Goal: Task Accomplishment & Management: Use online tool/utility

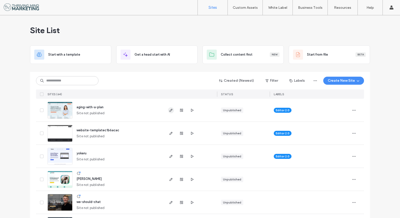
click at [169, 109] on icon "button" at bounding box center [171, 110] width 4 height 4
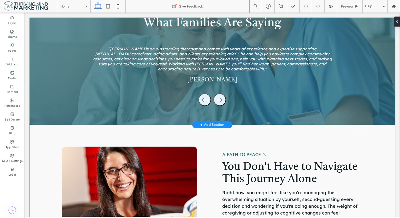
scroll to position [1017, 0]
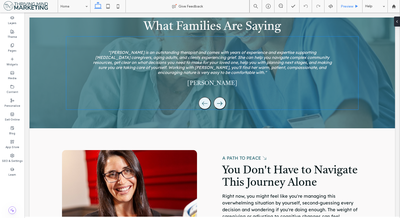
click at [350, 9] on div "Preview" at bounding box center [350, 6] width 26 height 13
click at [348, 6] on span "Preview" at bounding box center [347, 6] width 13 height 4
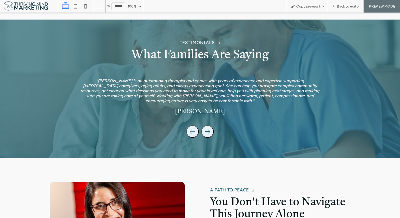
scroll to position [925, 0]
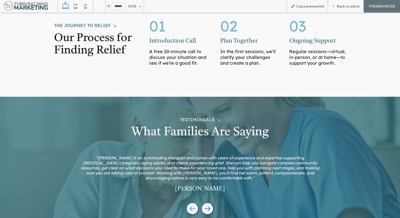
click at [206, 206] on icon at bounding box center [208, 209] width 6 height 6
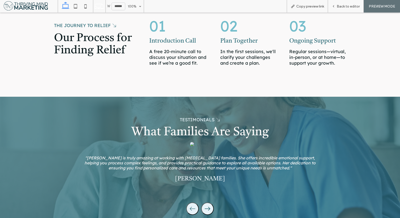
click at [207, 206] on icon at bounding box center [208, 208] width 6 height 4
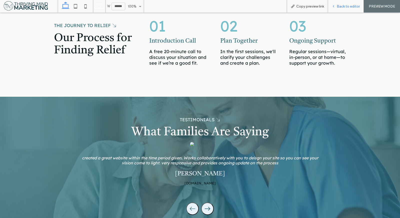
click at [344, 8] on span "Back to editor" at bounding box center [348, 6] width 23 height 4
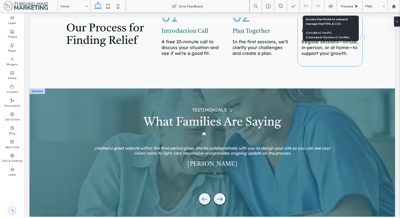
scroll to position [915, 0]
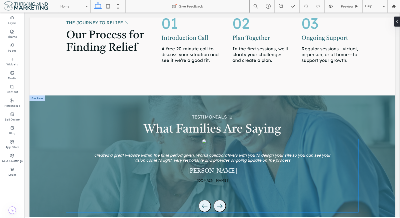
click at [223, 176] on p "www.serendipityhealthservices.ca" at bounding box center [212, 180] width 242 height 9
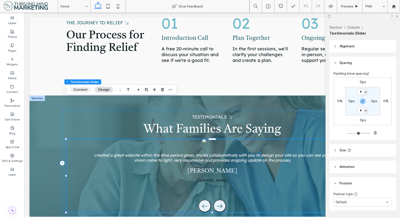
click at [85, 90] on button "Content" at bounding box center [80, 90] width 21 height 6
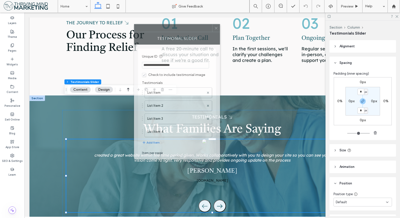
drag, startPoint x: 331, startPoint y: 47, endPoint x: 131, endPoint y: 18, distance: 202.4
click at [134, 24] on div at bounding box center [173, 28] width 78 height 8
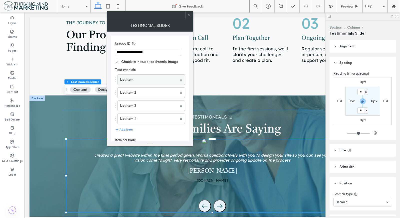
click at [133, 79] on label "List Item" at bounding box center [148, 80] width 57 height 10
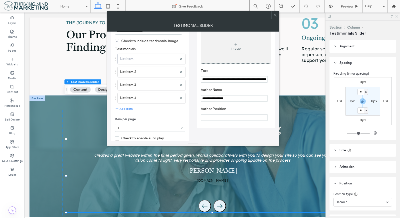
scroll to position [34, 0]
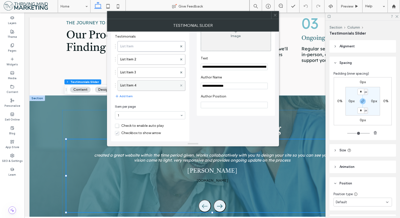
click at [182, 84] on icon at bounding box center [181, 85] width 2 height 2
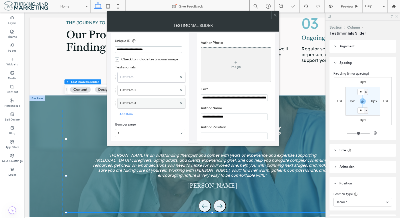
scroll to position [0, 0]
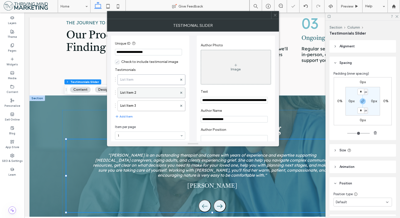
click at [157, 93] on label "List Item 2" at bounding box center [148, 93] width 57 height 10
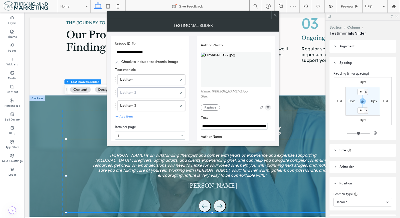
click at [268, 107] on icon "button" at bounding box center [268, 107] width 4 height 4
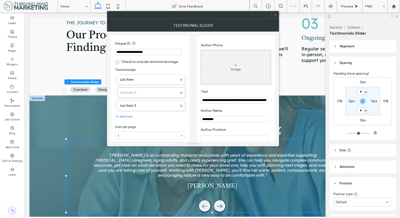
scroll to position [21, 0]
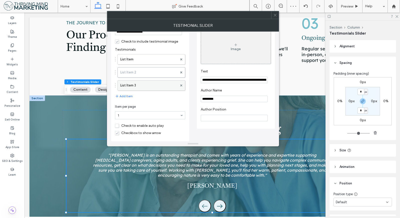
drag, startPoint x: 154, startPoint y: 83, endPoint x: 179, endPoint y: 82, distance: 24.8
click at [154, 83] on label "List Item 3" at bounding box center [148, 85] width 57 height 10
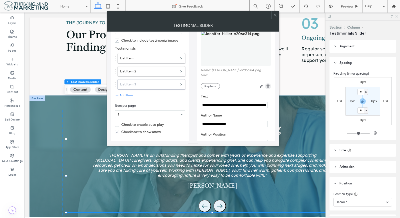
click at [270, 87] on span "button" at bounding box center [268, 86] width 6 height 6
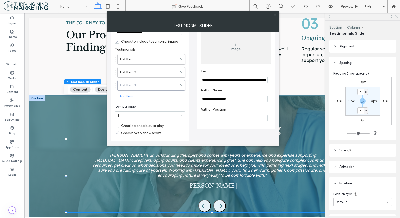
click at [235, 119] on input "Author Position" at bounding box center [234, 118] width 67 height 7
click at [162, 99] on div "List Item List Item 2 List Item 3 Add Item" at bounding box center [150, 77] width 70 height 50
click at [277, 14] on icon at bounding box center [275, 15] width 4 height 4
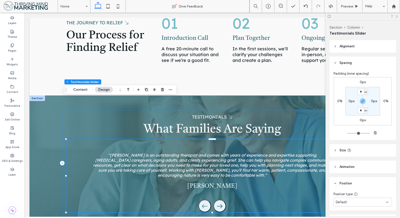
click at [398, 17] on icon at bounding box center [396, 16] width 3 height 3
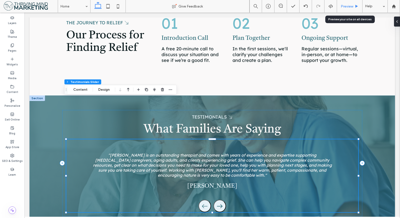
click at [354, 9] on div "Preview" at bounding box center [350, 6] width 26 height 13
click at [78, 87] on button "Content" at bounding box center [80, 90] width 21 height 6
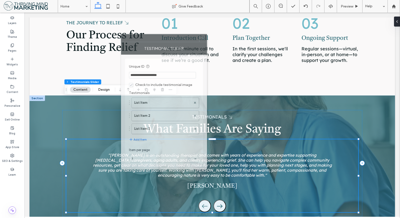
drag, startPoint x: 310, startPoint y: 48, endPoint x: 127, endPoint y: 25, distance: 185.3
click at [127, 34] on div at bounding box center [160, 38] width 78 height 8
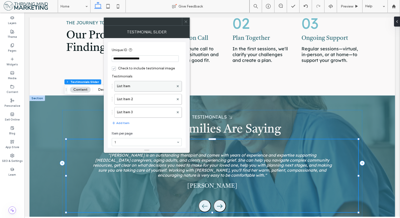
click at [126, 89] on label "List Item" at bounding box center [145, 86] width 57 height 10
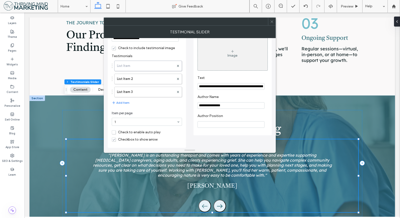
drag, startPoint x: 236, startPoint y: 104, endPoint x: 214, endPoint y: 105, distance: 22.8
click at [214, 105] on input "**********" at bounding box center [231, 105] width 67 height 7
type input "**********"
click at [161, 78] on label "List Item 2" at bounding box center [145, 79] width 57 height 10
drag, startPoint x: 216, startPoint y: 106, endPoint x: 210, endPoint y: 105, distance: 6.0
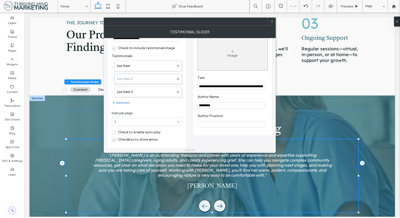
click at [210, 105] on input "*********" at bounding box center [231, 105] width 67 height 7
type input "*******"
click at [152, 91] on label "List Item 3" at bounding box center [145, 92] width 57 height 10
drag, startPoint x: 230, startPoint y: 106, endPoint x: 219, endPoint y: 108, distance: 10.6
click at [218, 105] on input "**********" at bounding box center [231, 105] width 67 height 7
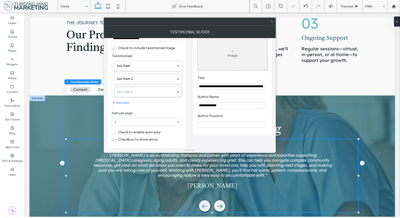
type input "**********"
click at [272, 21] on icon at bounding box center [272, 22] width 4 height 4
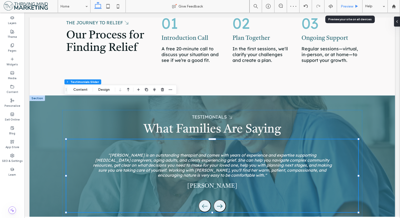
click at [350, 6] on span "Preview" at bounding box center [347, 6] width 13 height 4
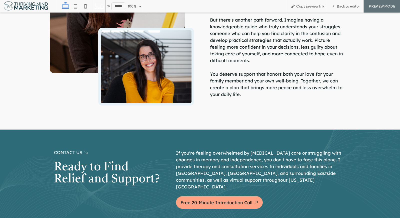
scroll to position [1258, 0]
